Goal: Information Seeking & Learning: Get advice/opinions

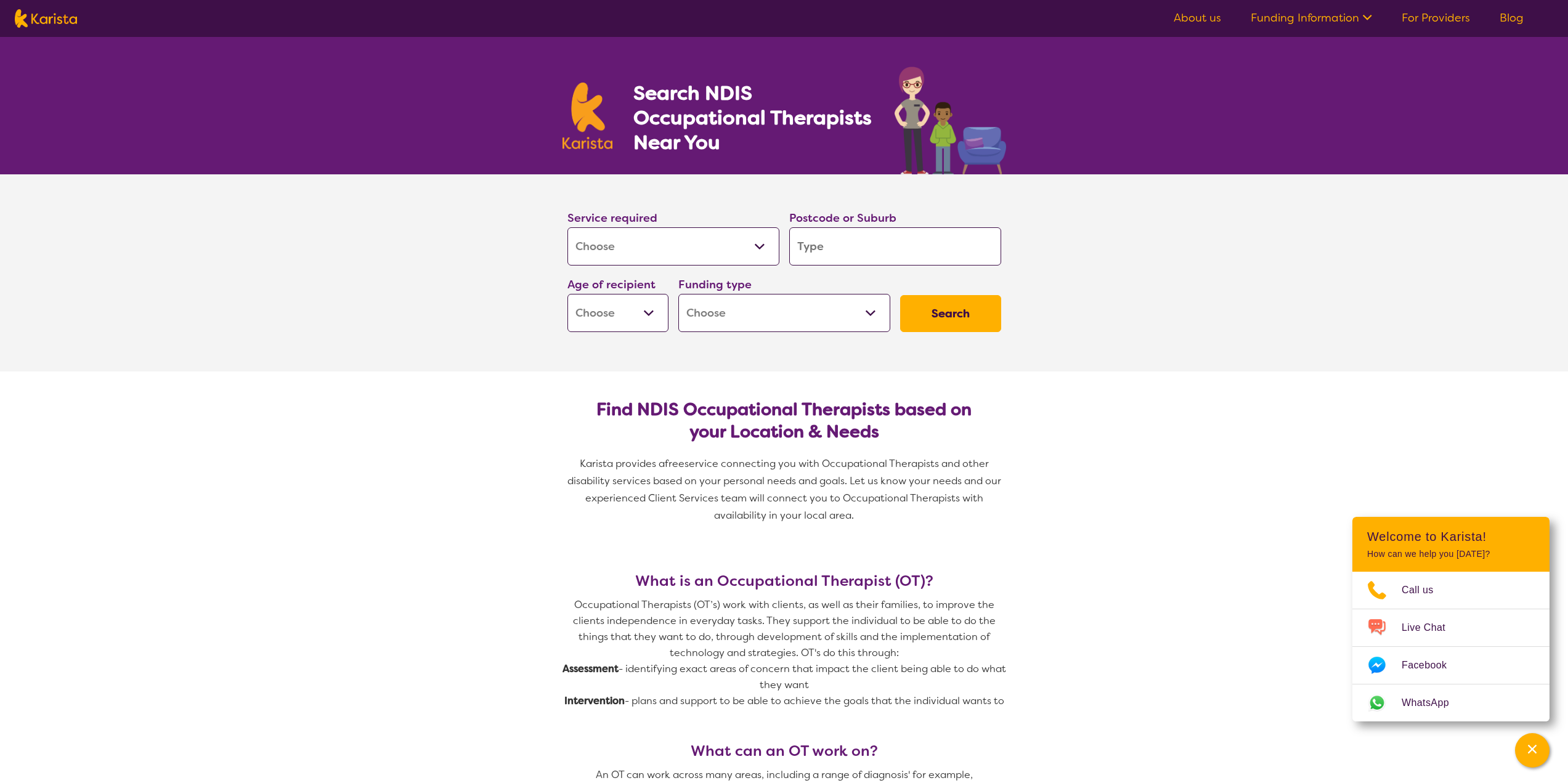
select select "[MEDICAL_DATA]"
click at [873, 244] on input "search" at bounding box center [895, 246] width 212 height 38
type input "3"
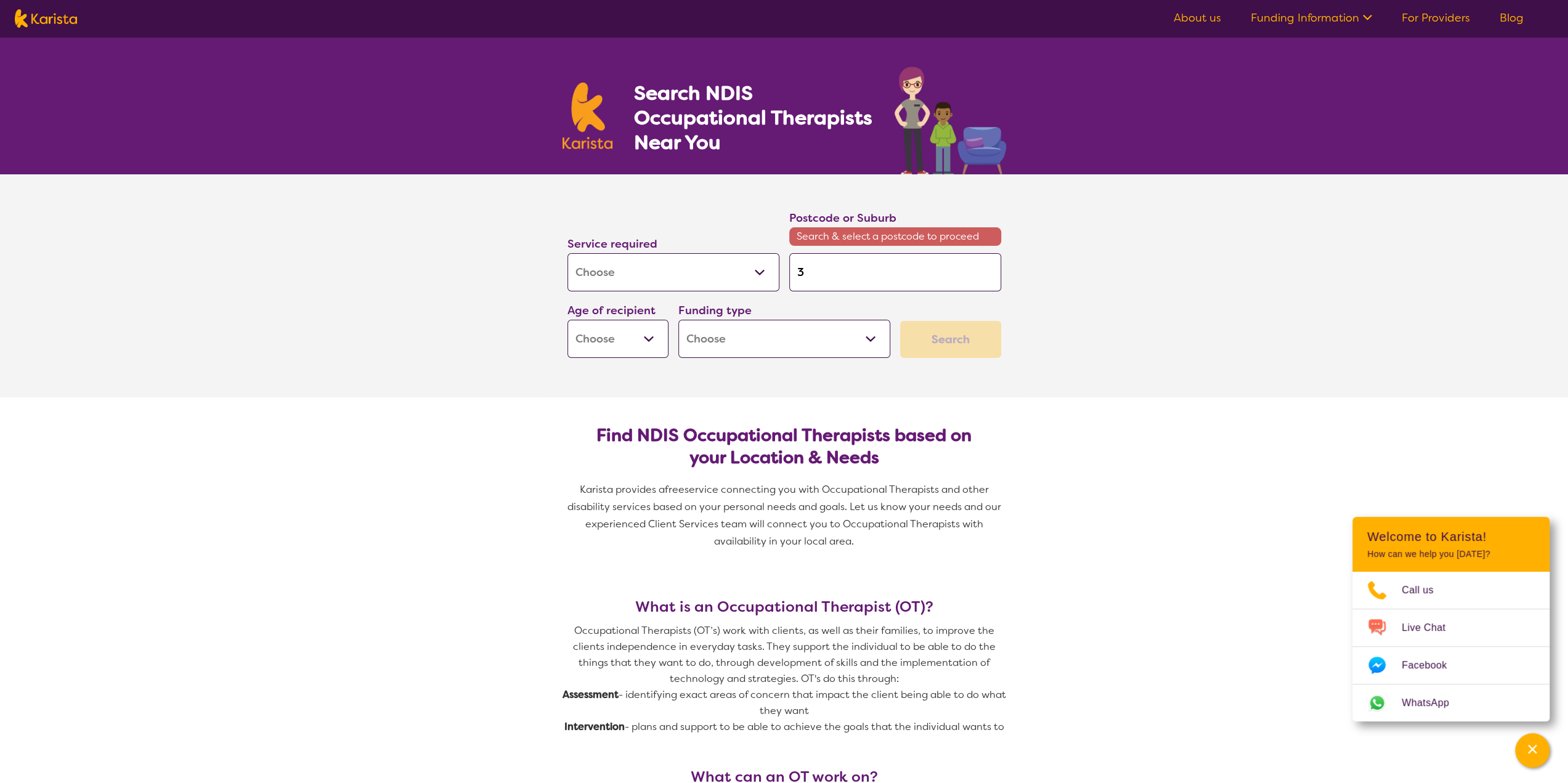
type input "38"
type input "380"
type input "3809"
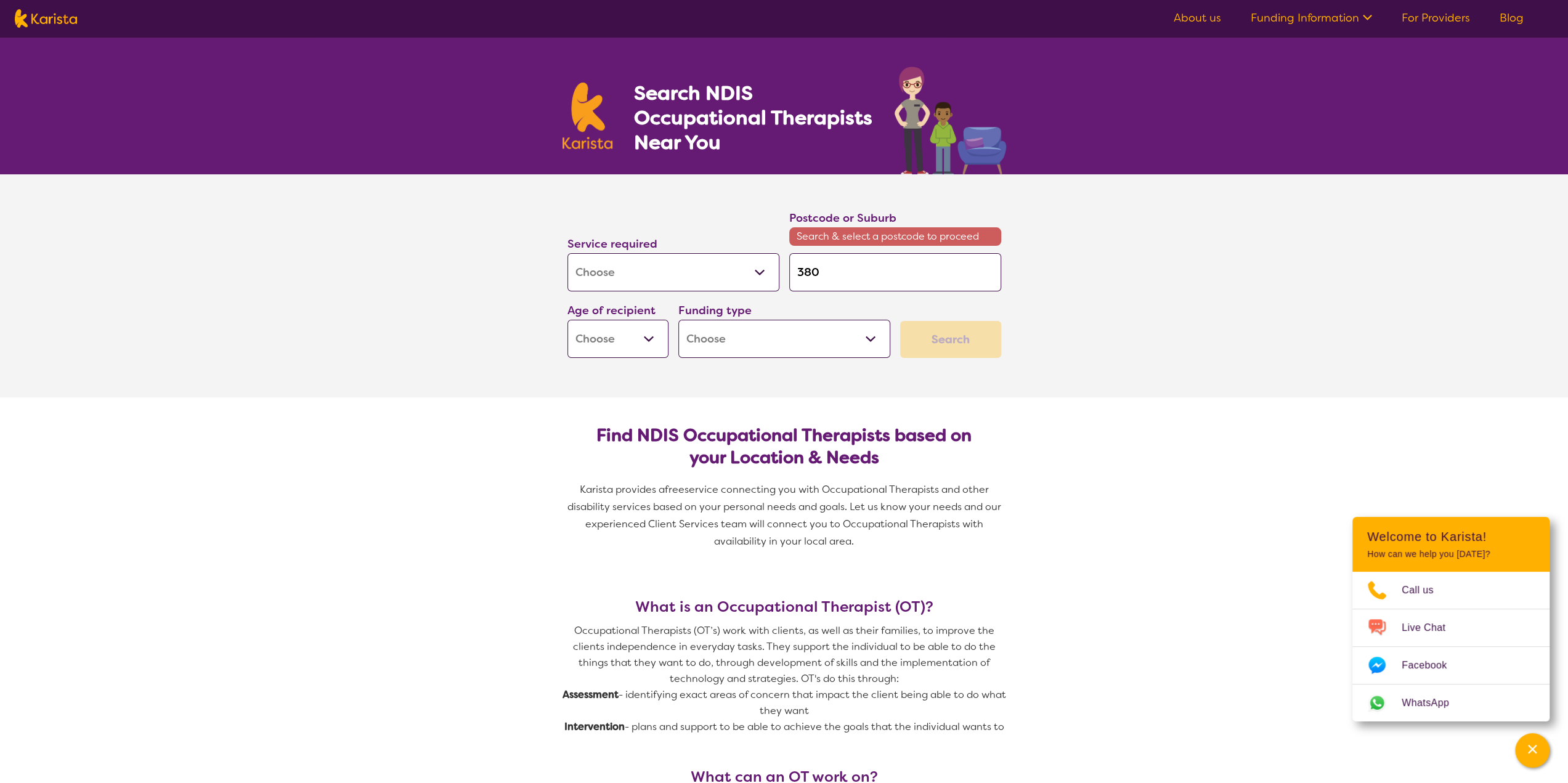
type input "3809"
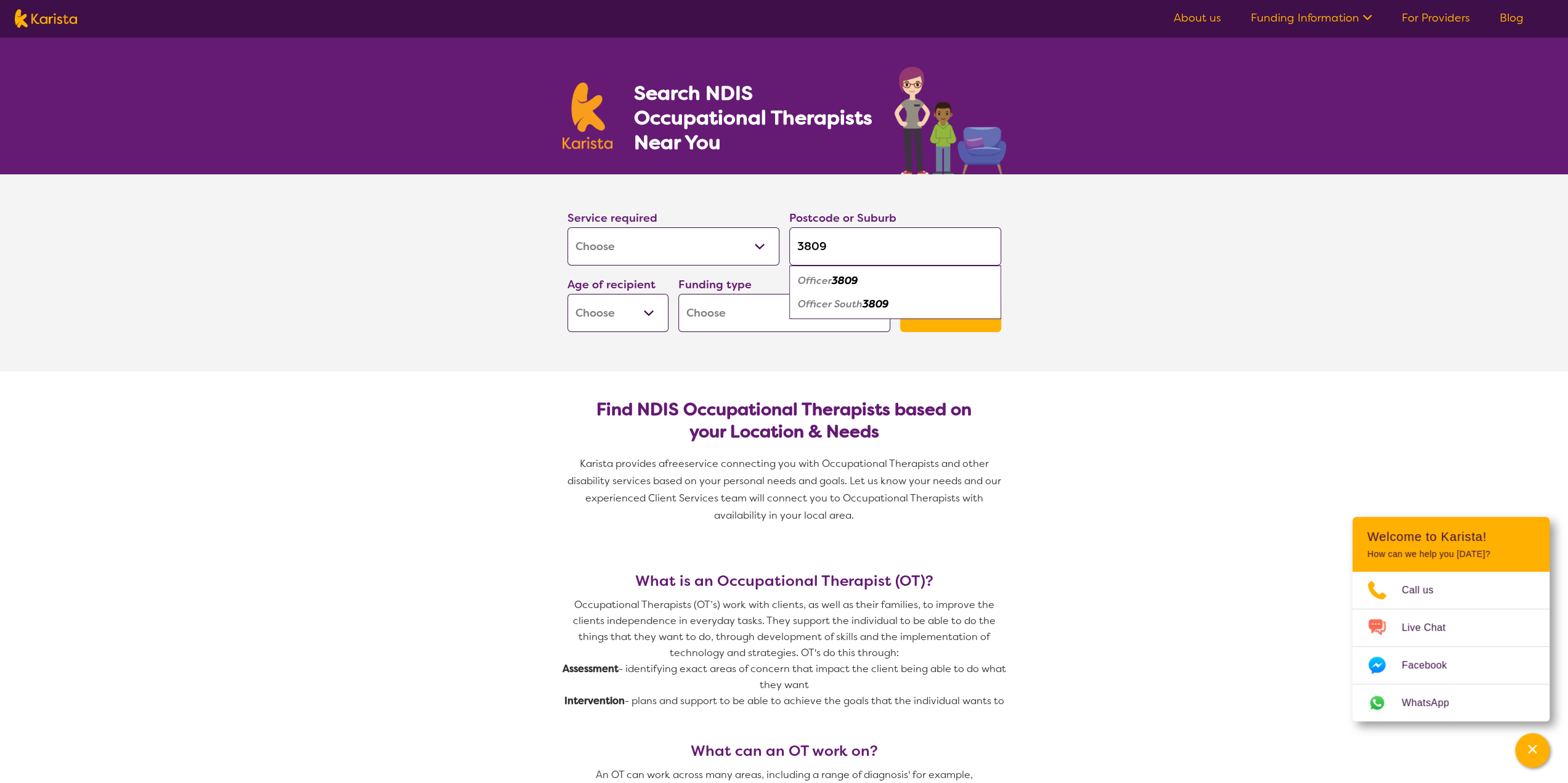
type input "3809"
click at [816, 280] on em "Officer" at bounding box center [815, 280] width 34 height 13
click at [857, 244] on input "3809" at bounding box center [895, 246] width 212 height 38
click at [790, 313] on select "Home Care Package (HCP) National Disability Insurance Scheme (NDIS) I don't know" at bounding box center [785, 312] width 212 height 38
select select "NDIS"
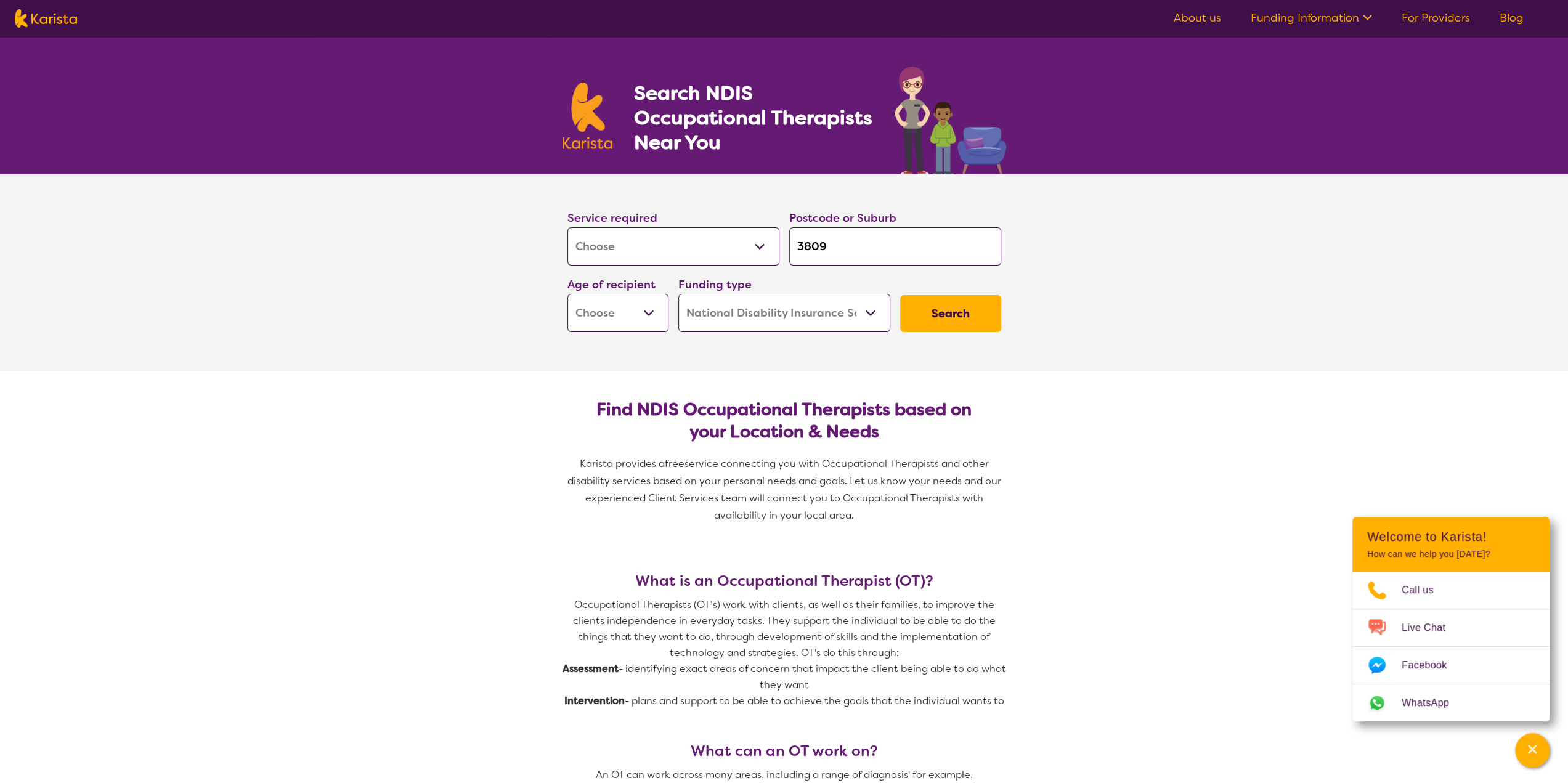
click at [679, 294] on select "Home Care Package (HCP) National Disability Insurance Scheme (NDIS) I don't know" at bounding box center [785, 312] width 212 height 38
select select "NDIS"
click at [646, 327] on select "Early Childhood - 0 to 9 Child - 10 to 11 Adolescent - 12 to 17 Adult - 18 to 6…" at bounding box center [617, 312] width 101 height 38
select select "EC"
click at [567, 294] on select "Early Childhood - 0 to 9 Child - 10 to 11 Adolescent - 12 to 17 Adult - 18 to 6…" at bounding box center [617, 312] width 101 height 38
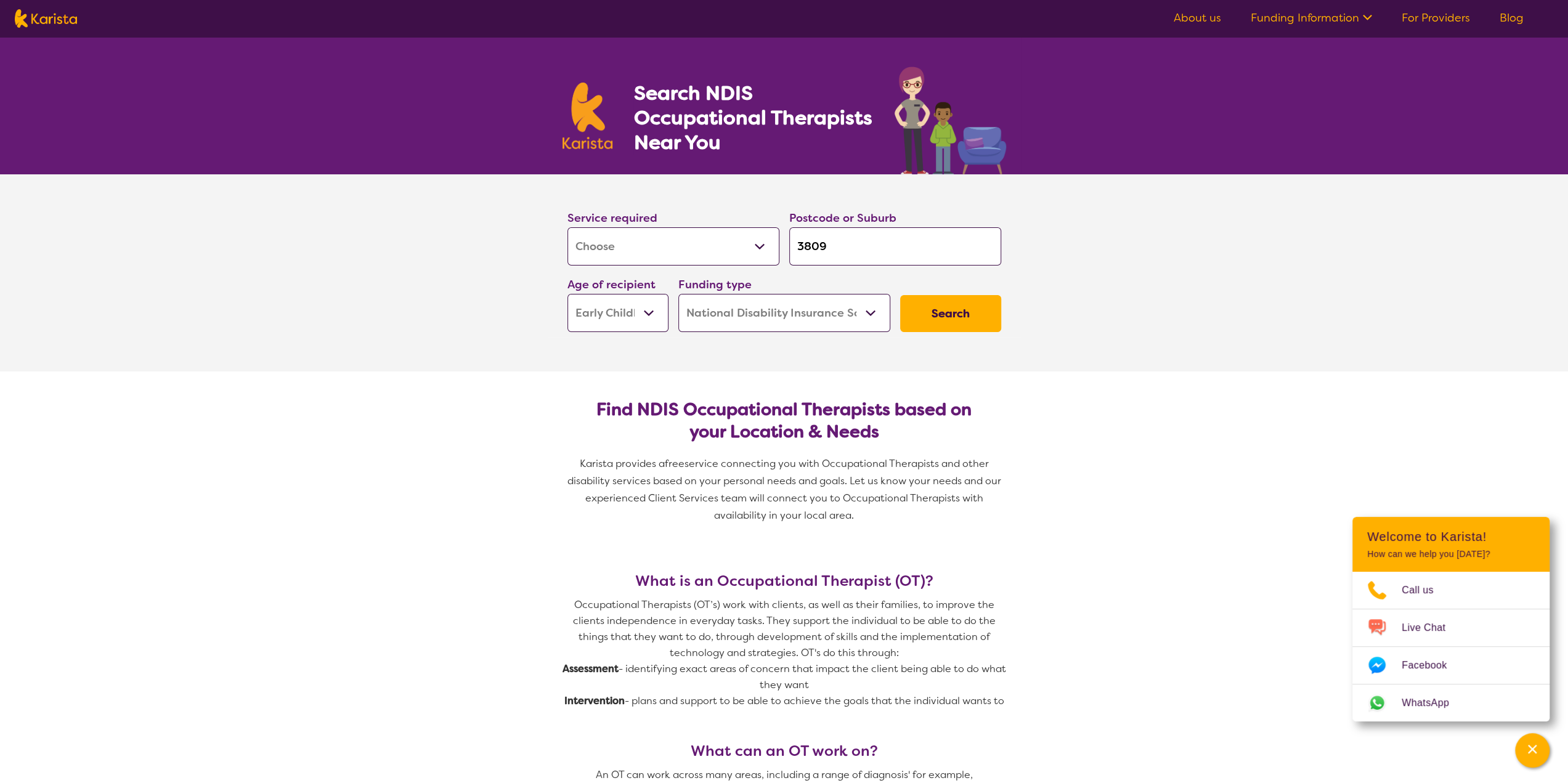
select select "EC"
click at [998, 316] on button "Search" at bounding box center [951, 313] width 101 height 37
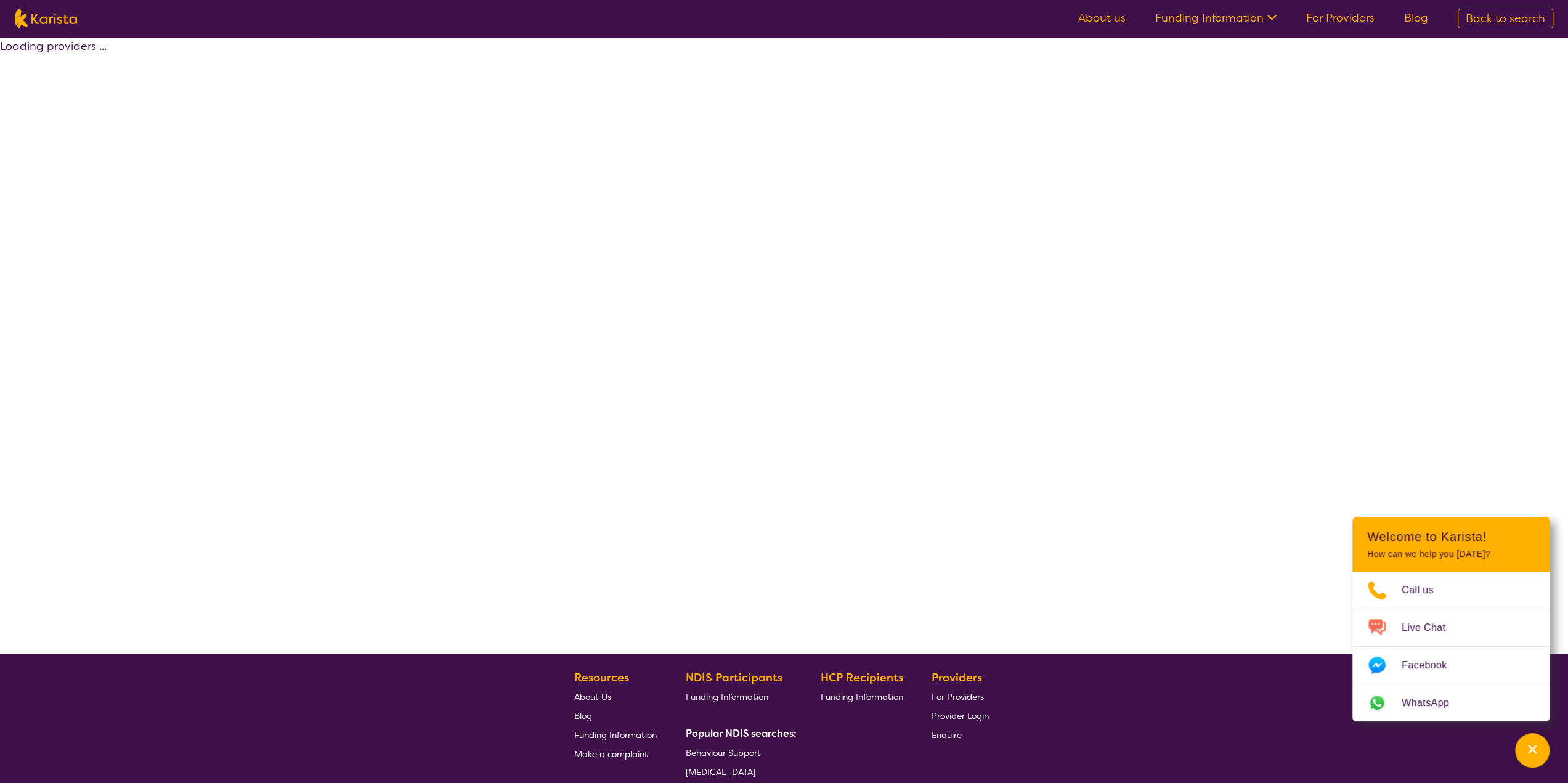
select select "by_score"
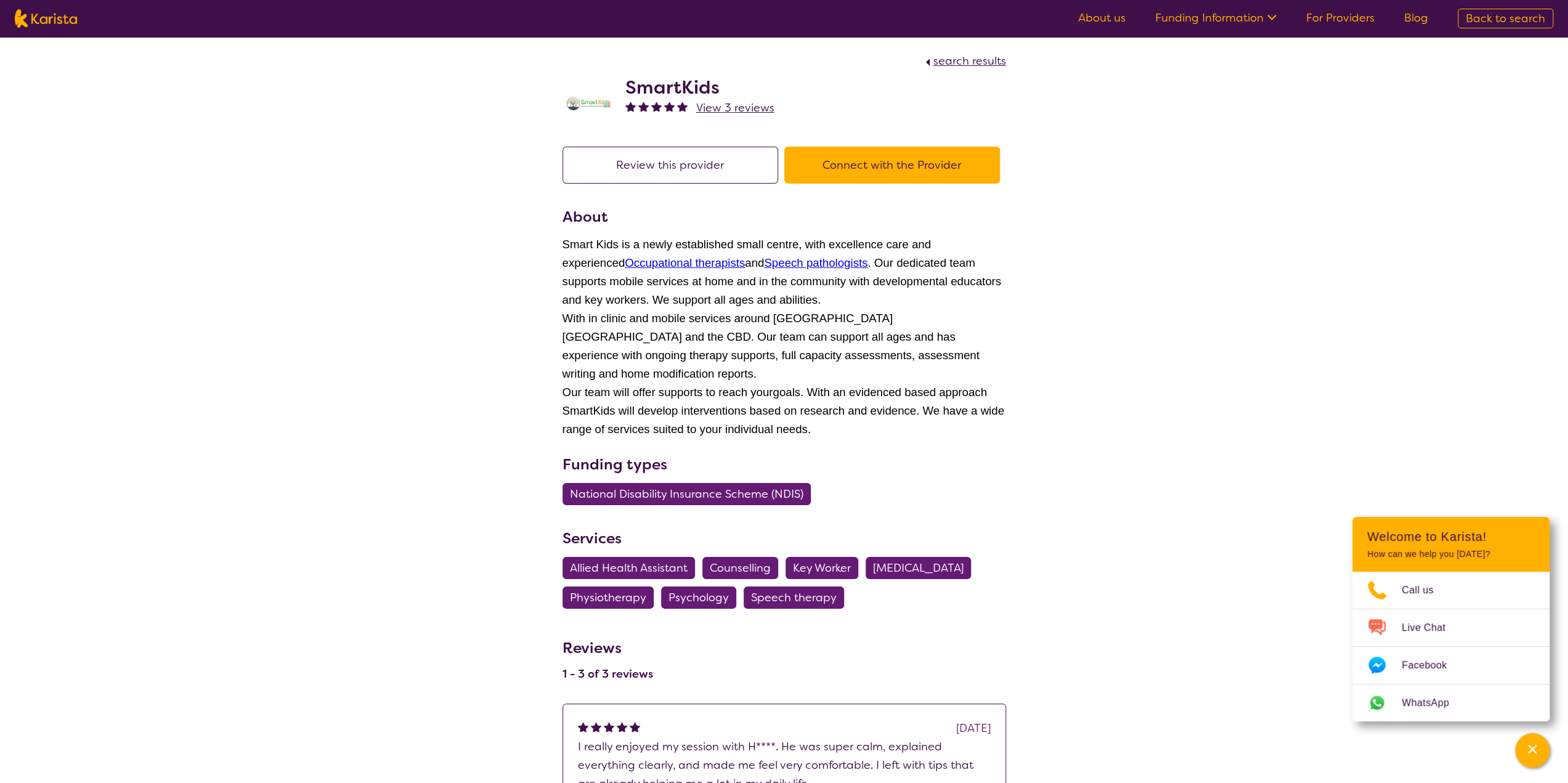
click at [675, 90] on h2 "SmartKids" at bounding box center [700, 87] width 149 height 22
